Goal: Check status: Check status

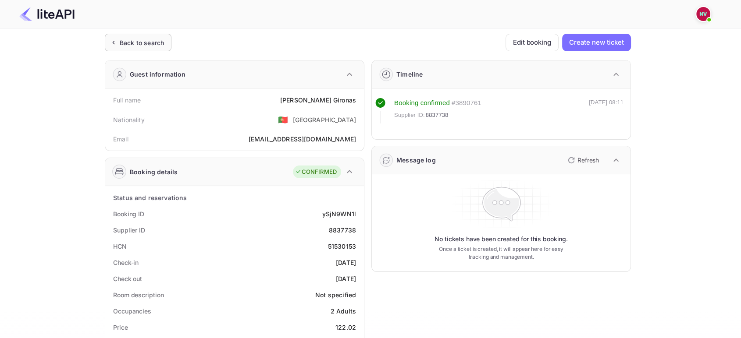
click at [135, 38] on div "Back to search" at bounding box center [142, 42] width 44 height 9
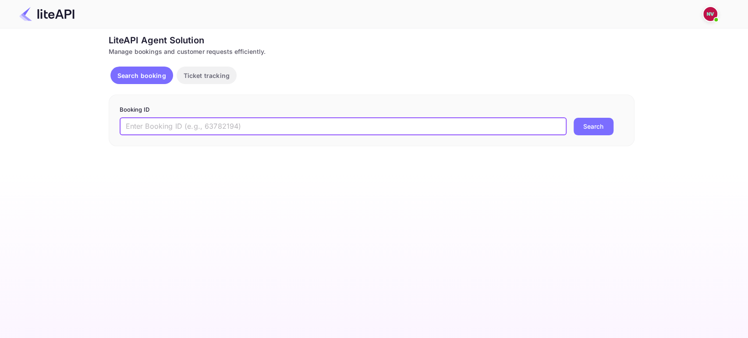
paste input "W2buINTTB"
type input "W2buINTTB"
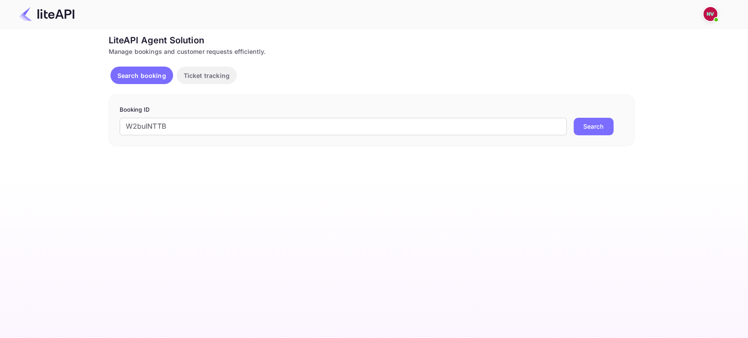
click at [611, 127] on button "Search" at bounding box center [594, 127] width 40 height 18
click at [48, 8] on img at bounding box center [46, 14] width 55 height 14
drag, startPoint x: 141, startPoint y: 76, endPoint x: 200, endPoint y: 70, distance: 59.5
click at [142, 75] on p "Search booking" at bounding box center [141, 75] width 49 height 9
click at [200, 71] on p "Ticket tracking" at bounding box center [207, 75] width 46 height 9
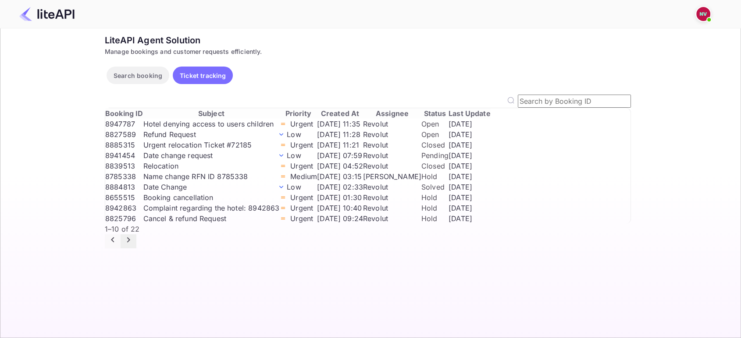
click at [146, 69] on button "Search booking" at bounding box center [138, 76] width 63 height 18
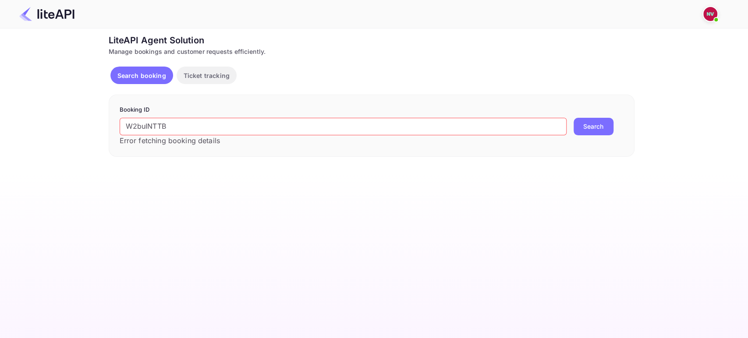
click at [717, 19] on span at bounding box center [716, 20] width 4 height 4
click at [361, 338] on div at bounding box center [374, 338] width 748 height 0
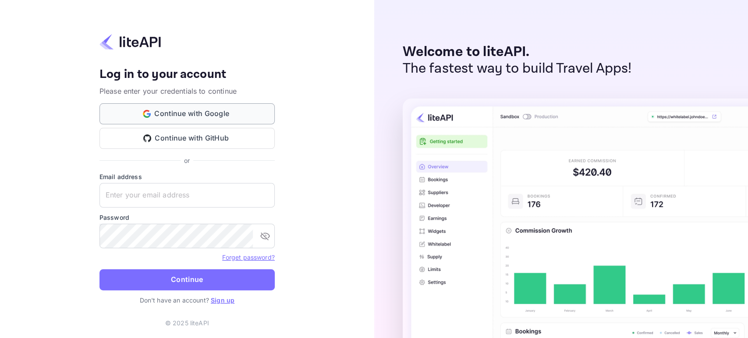
click at [223, 110] on button "Continue with Google" at bounding box center [186, 113] width 175 height 21
click at [188, 188] on input "text" at bounding box center [186, 195] width 175 height 25
type input "[PERSON_NAME][EMAIL_ADDRESS][DOMAIN_NAME]"
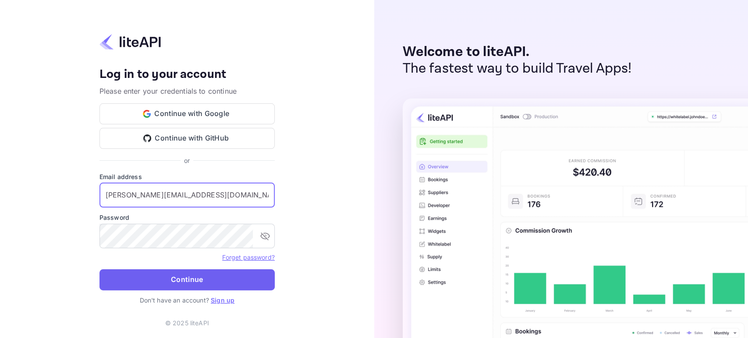
click at [217, 280] on button "Continue" at bounding box center [186, 280] width 175 height 21
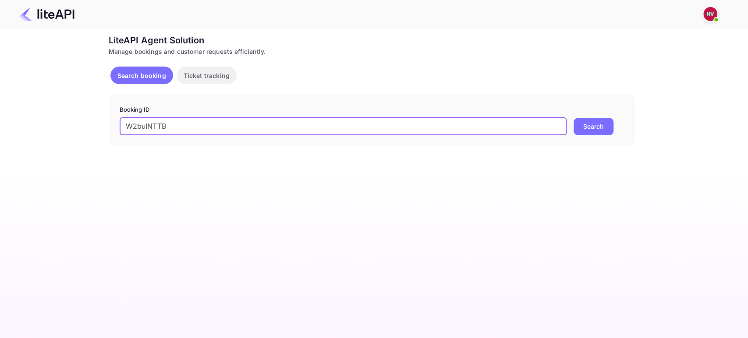
type input "W2buINTTB"
click at [593, 126] on button "Search" at bounding box center [594, 127] width 40 height 18
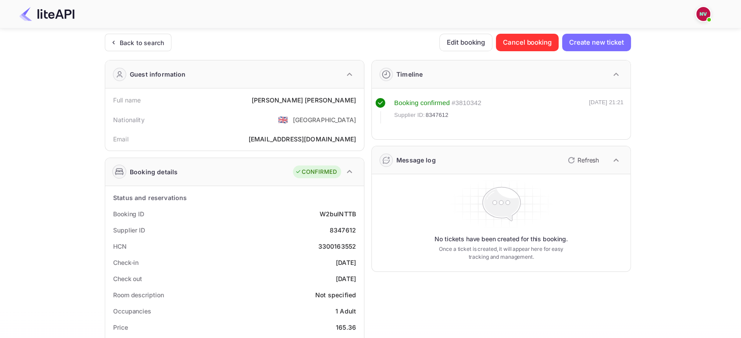
scroll to position [49, 0]
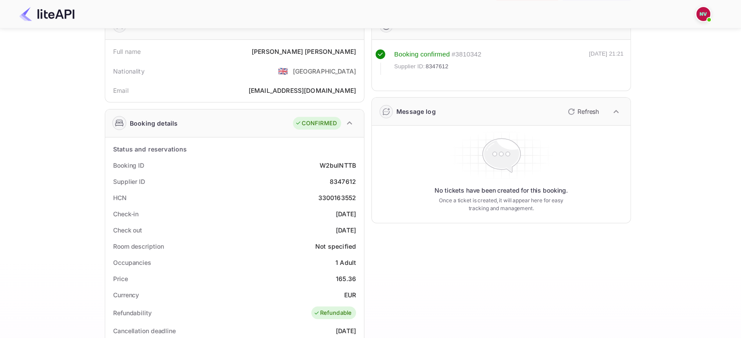
click at [586, 115] on p "Refresh" at bounding box center [587, 111] width 21 height 9
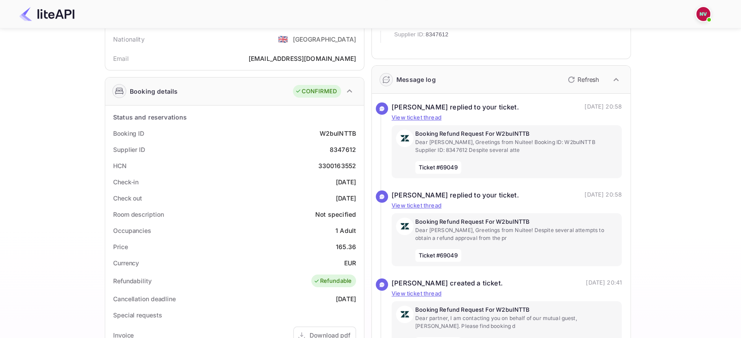
scroll to position [97, 0]
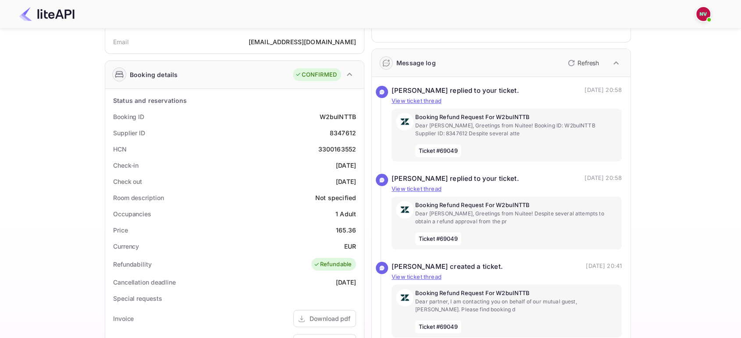
click at [682, 82] on div "Ticket Affiliate URL https://www.nuitee.com/ Business partner name Nuitee Trave…" at bounding box center [368, 232] width 714 height 593
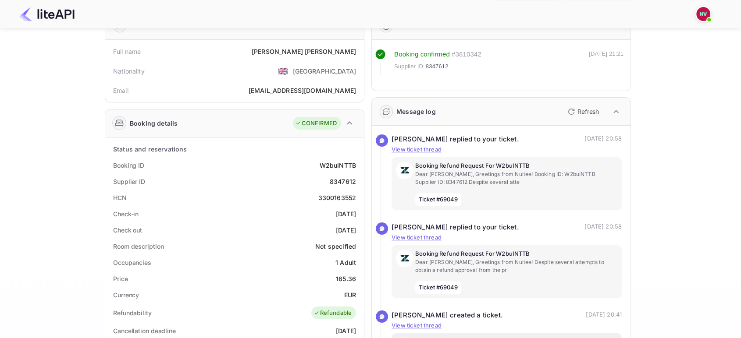
scroll to position [298, 0]
